Goal: Task Accomplishment & Management: Manage account settings

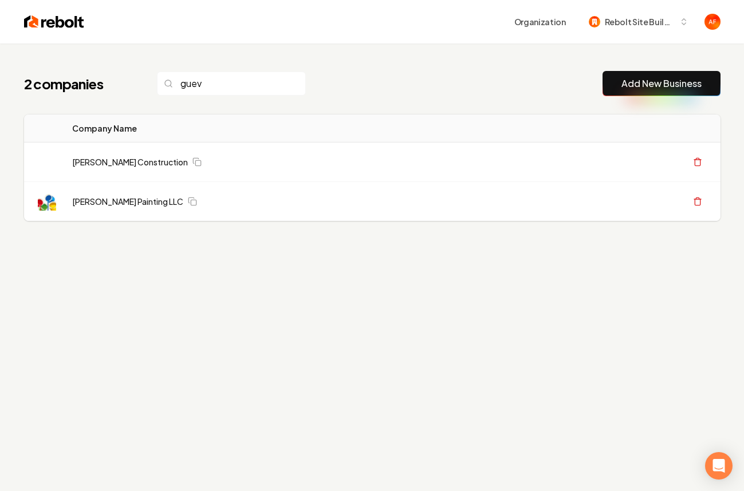
click at [650, 81] on link "Add New Business" at bounding box center [661, 84] width 80 height 14
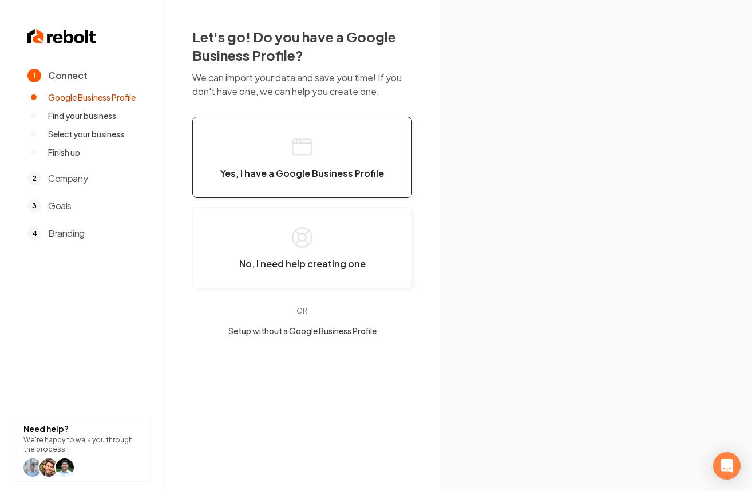
click at [289, 148] on button "Yes, I have a Google Business Profile" at bounding box center [302, 157] width 220 height 81
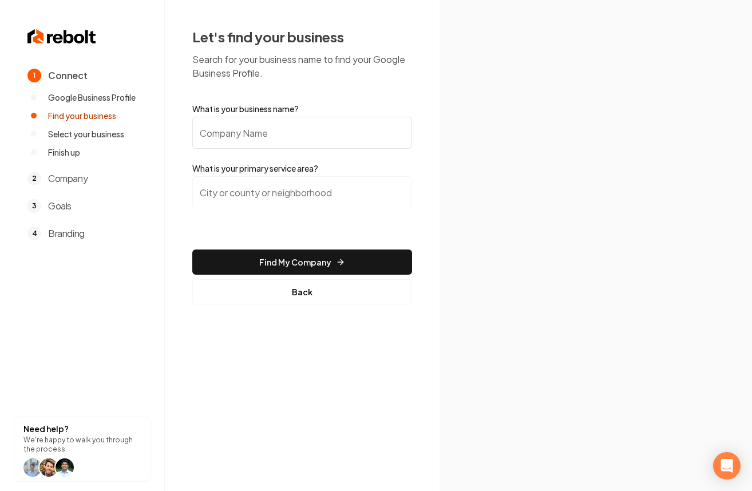
click at [26, 30] on section "1 Connect Google Business Profile Find your business Select your business Finis…" at bounding box center [82, 245] width 165 height 491
click at [46, 36] on img at bounding box center [61, 36] width 69 height 18
drag, startPoint x: 69, startPoint y: 50, endPoint x: 72, endPoint y: 43, distance: 8.0
click at [69, 49] on section "1 Connect Google Business Profile Find your business Select your business Finis…" at bounding box center [82, 245] width 165 height 491
click at [72, 43] on img at bounding box center [61, 36] width 69 height 18
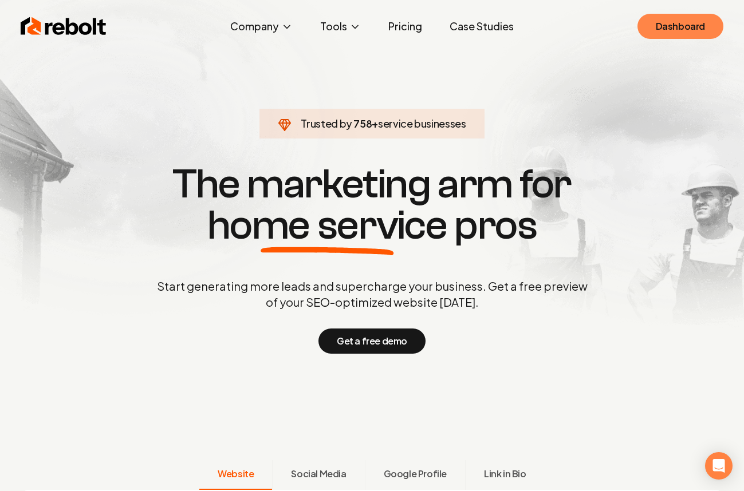
click at [680, 15] on link "Dashboard" at bounding box center [680, 26] width 86 height 25
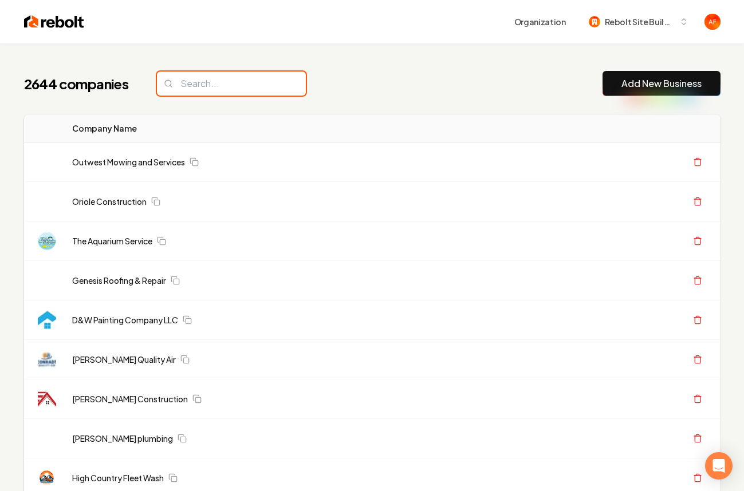
click at [192, 80] on input "search" at bounding box center [231, 84] width 149 height 24
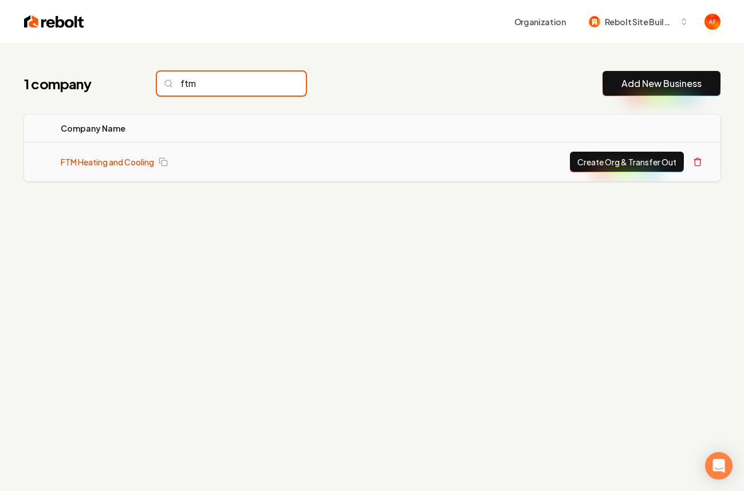
type input "ftm"
click at [142, 164] on link "FTM Heating and Cooling" at bounding box center [107, 161] width 93 height 11
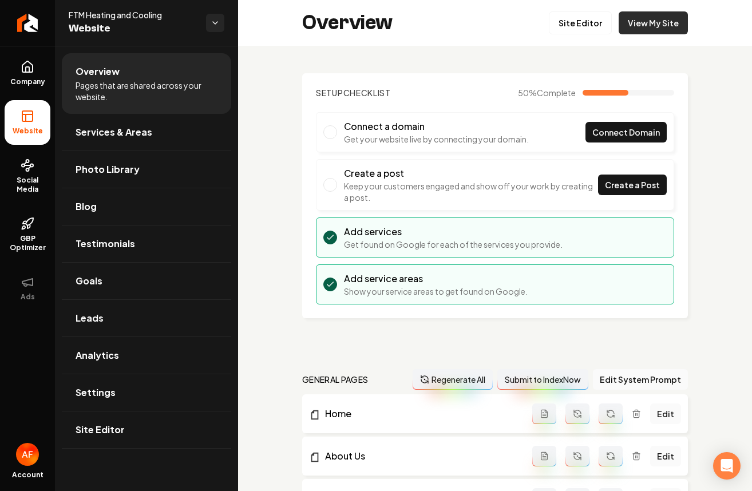
click at [648, 31] on link "View My Site" at bounding box center [653, 22] width 69 height 23
click at [22, 27] on icon "Return to dashboard" at bounding box center [27, 23] width 18 height 18
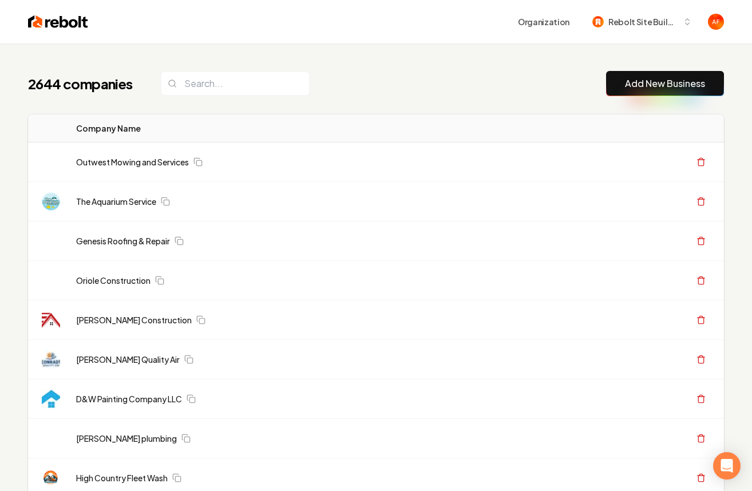
click at [28, 5] on div "Organization Rebolt Site Builder" at bounding box center [376, 22] width 733 height 44
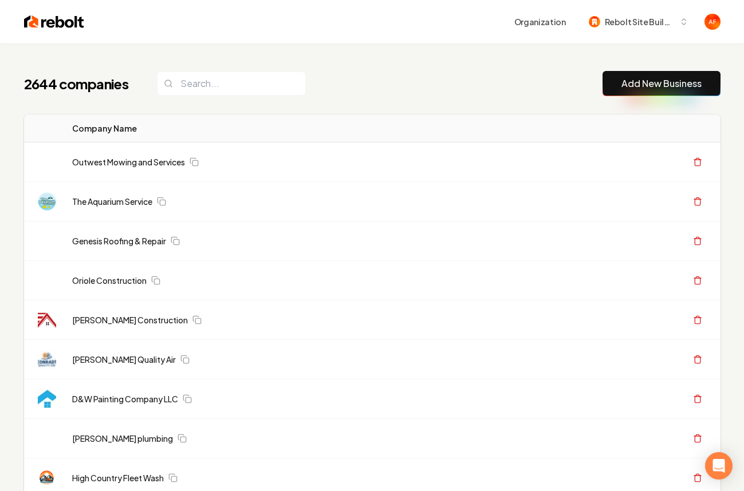
click at [31, 26] on img at bounding box center [54, 22] width 60 height 16
